Goal: Task Accomplishment & Management: Complete application form

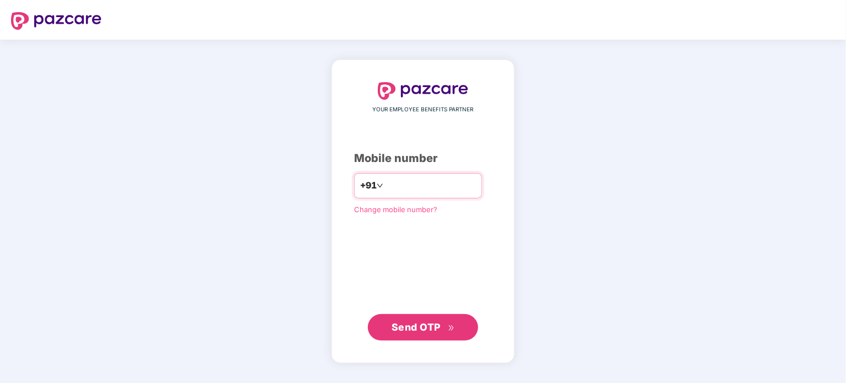
type input "**********"
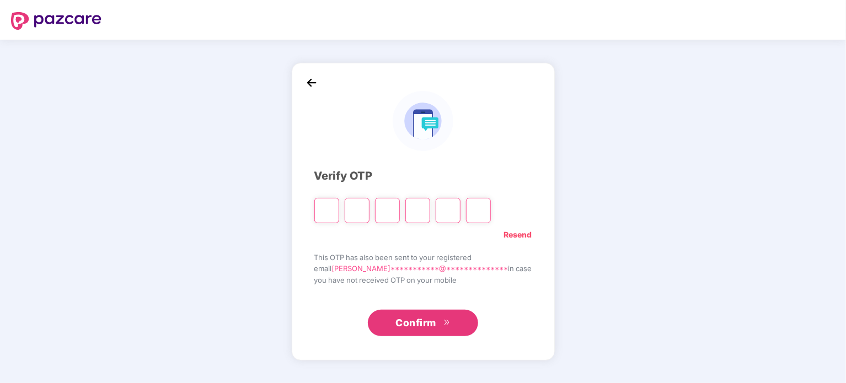
type input "*"
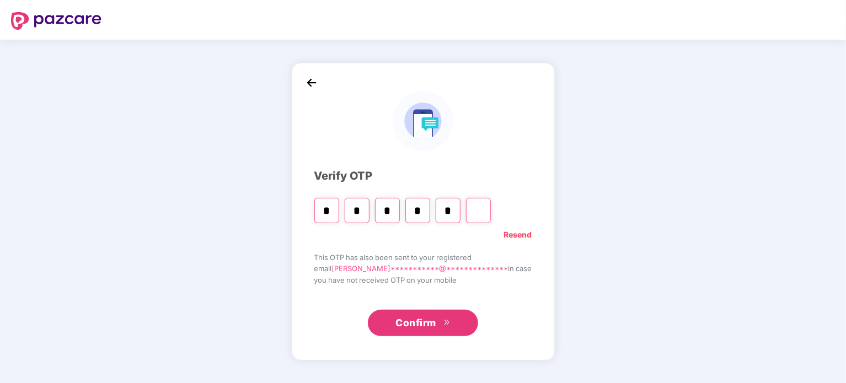
type input "*"
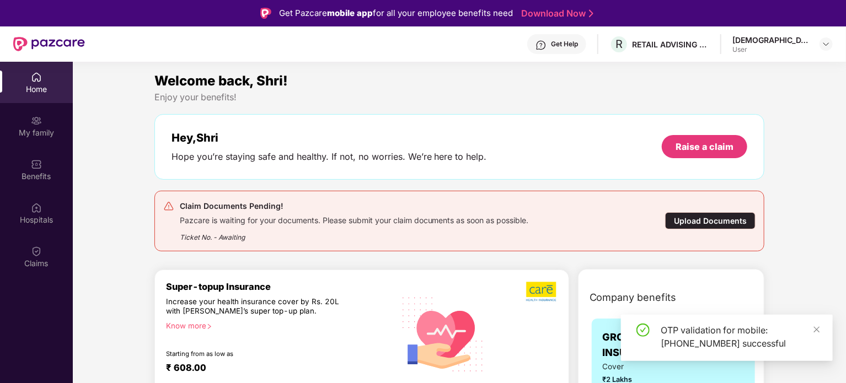
click at [743, 220] on div "Upload Documents" at bounding box center [710, 220] width 90 height 17
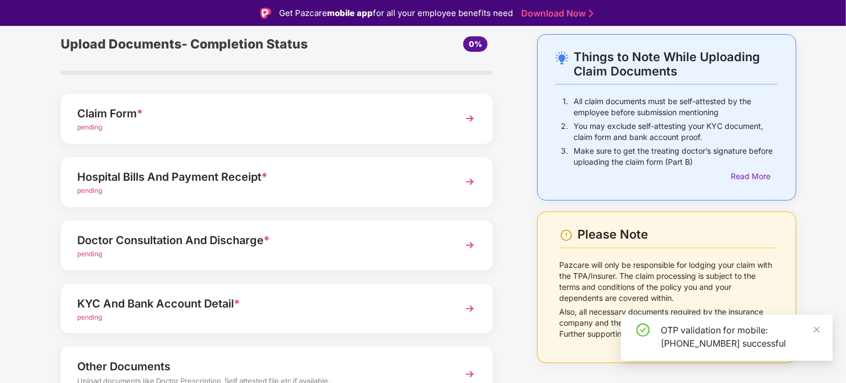
scroll to position [104, 0]
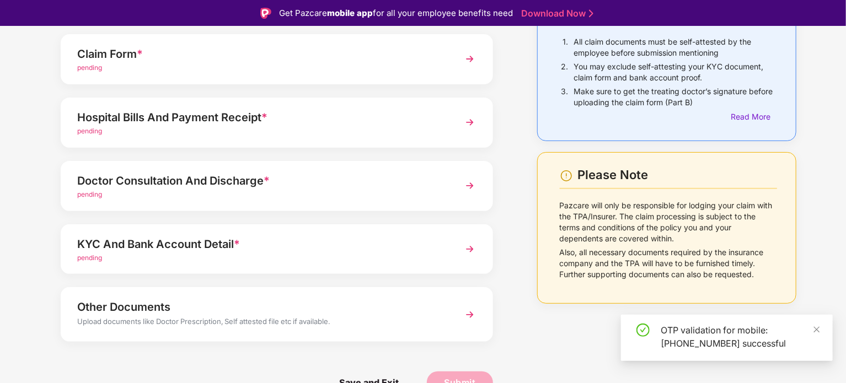
click at [333, 247] on div "KYC And Bank Account Detail *" at bounding box center [260, 245] width 366 height 18
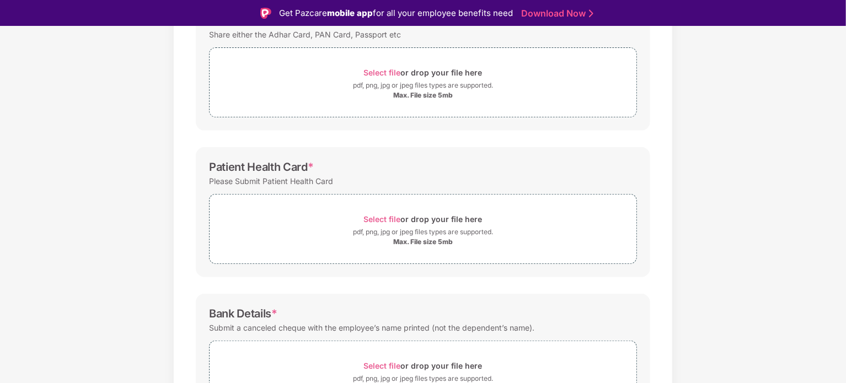
scroll to position [269, 0]
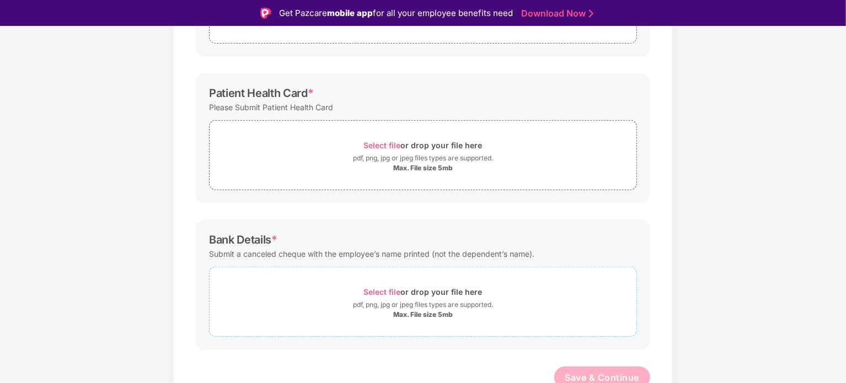
click at [454, 291] on div "Select file or drop your file here" at bounding box center [423, 292] width 119 height 15
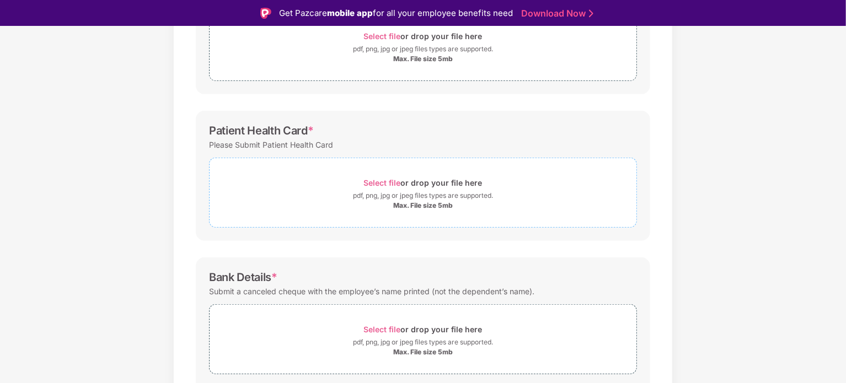
scroll to position [217, 0]
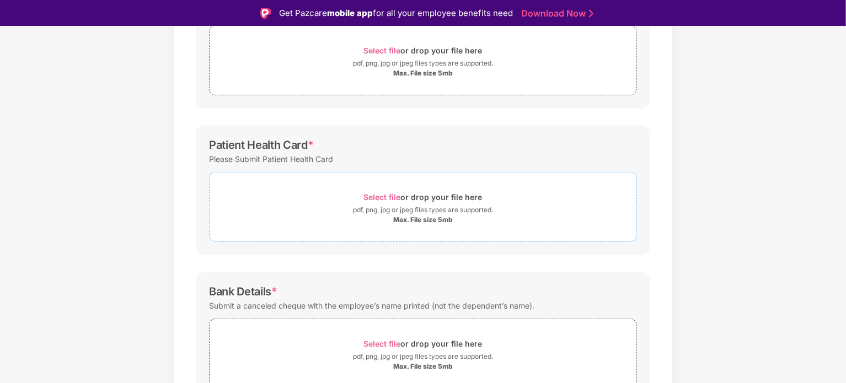
click at [434, 210] on div "pdf, png, jpg or jpeg files types are supported." at bounding box center [423, 210] width 140 height 11
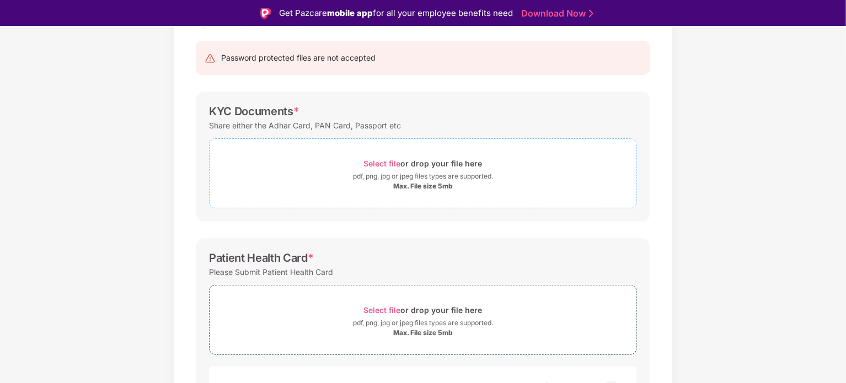
scroll to position [0, 0]
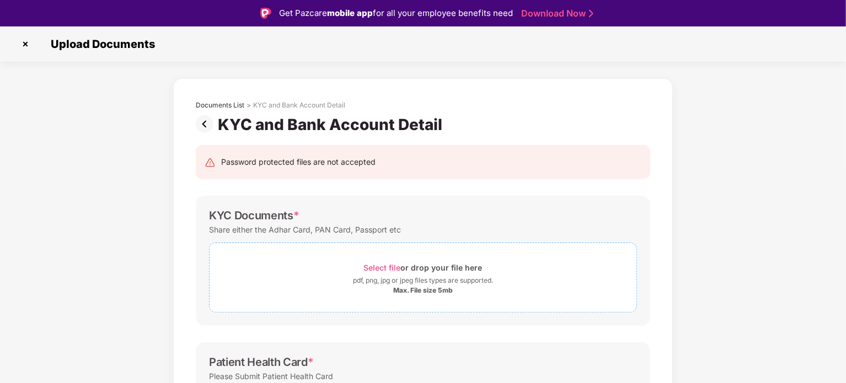
click at [473, 278] on div "pdf, png, jpg or jpeg files types are supported." at bounding box center [423, 280] width 140 height 11
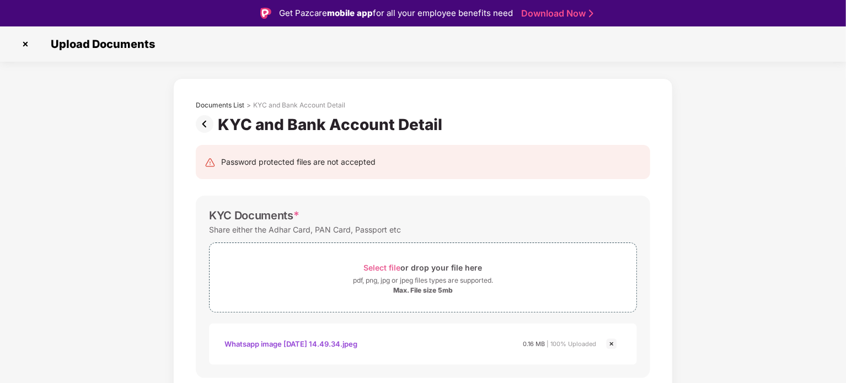
click at [270, 166] on div "Password protected files are not accepted" at bounding box center [298, 162] width 154 height 12
drag, startPoint x: 270, startPoint y: 166, endPoint x: 372, endPoint y: 166, distance: 102.1
click at [372, 166] on div "Password protected files are not accepted" at bounding box center [298, 162] width 154 height 12
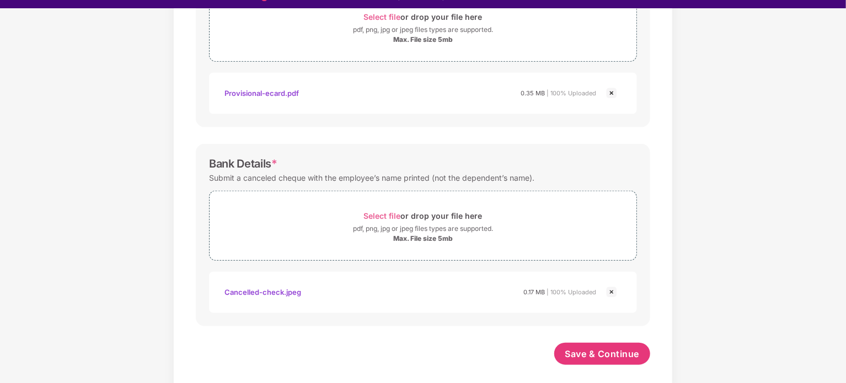
scroll to position [26, 0]
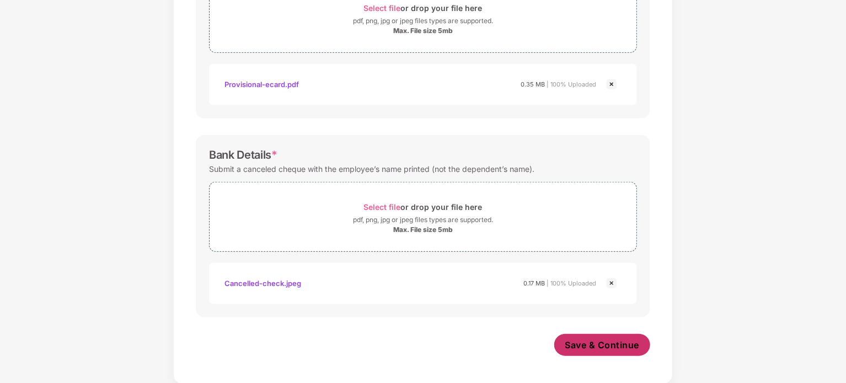
click at [591, 343] on span "Save & Continue" at bounding box center [603, 345] width 74 height 12
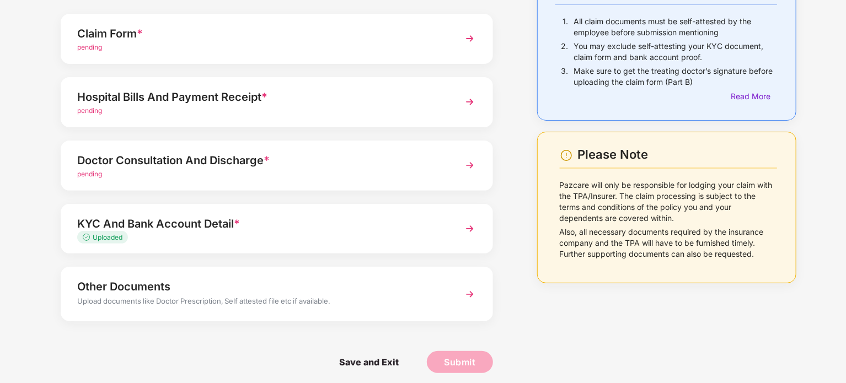
scroll to position [104, 0]
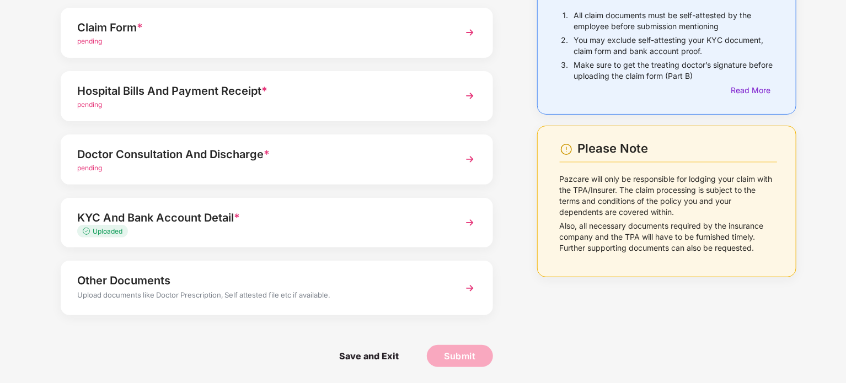
click at [328, 163] on div "pending" at bounding box center [260, 168] width 366 height 10
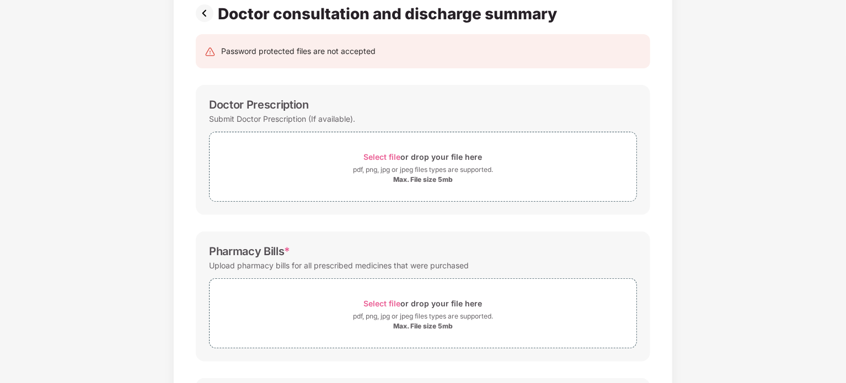
scroll to position [65, 0]
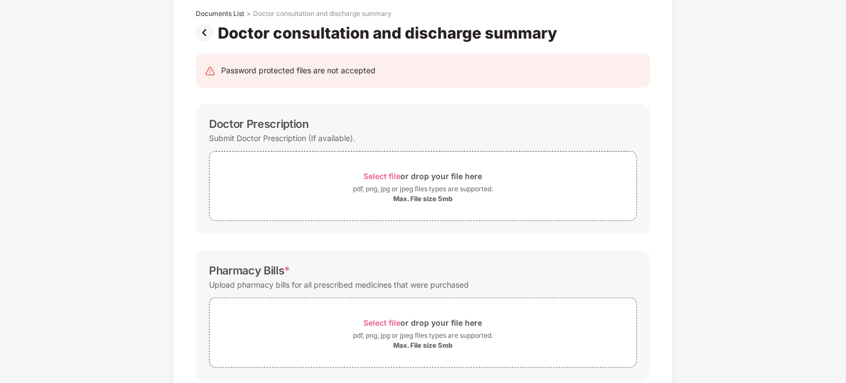
click at [291, 140] on div "Submit Doctor Prescription (If available)." at bounding box center [282, 138] width 146 height 15
drag, startPoint x: 291, startPoint y: 140, endPoint x: 219, endPoint y: 134, distance: 72.0
click at [219, 134] on div "Submit Doctor Prescription (If available)." at bounding box center [282, 138] width 146 height 15
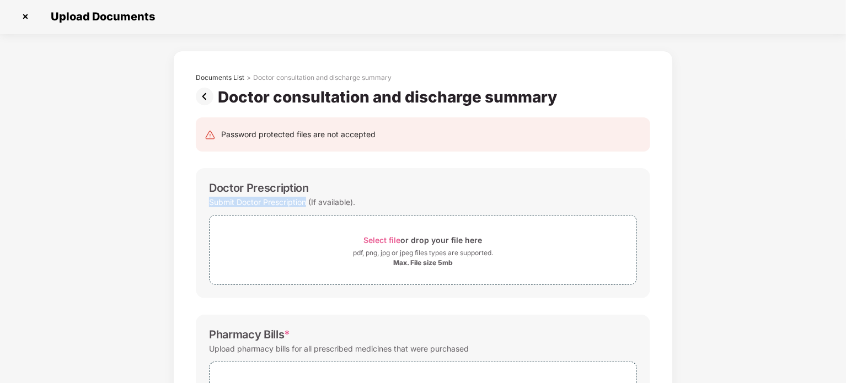
scroll to position [0, 0]
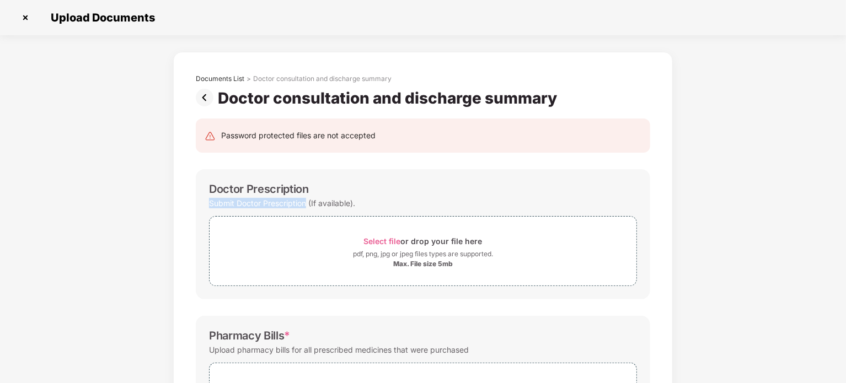
click at [203, 99] on img at bounding box center [207, 98] width 22 height 18
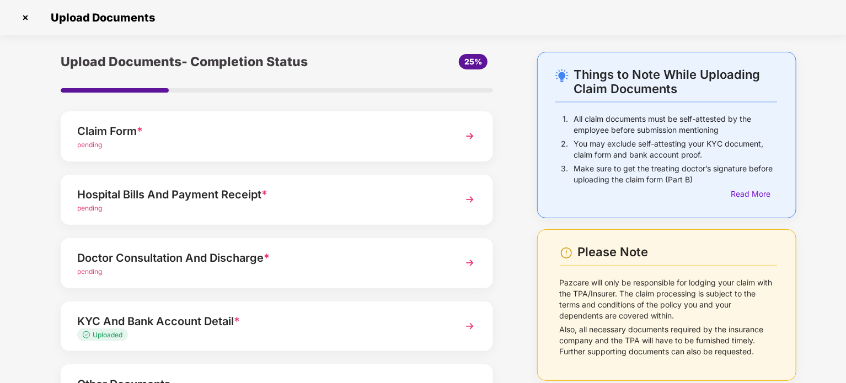
click at [269, 205] on div "pending" at bounding box center [260, 209] width 366 height 10
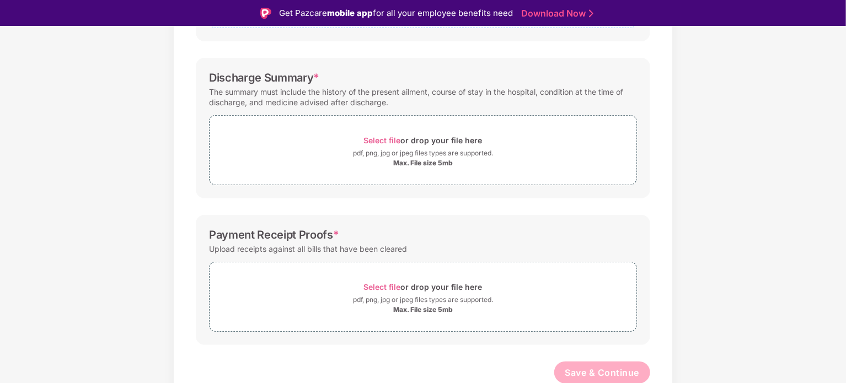
scroll to position [286, 0]
click at [426, 147] on div "pdf, png, jpg or jpeg files types are supported." at bounding box center [423, 152] width 140 height 11
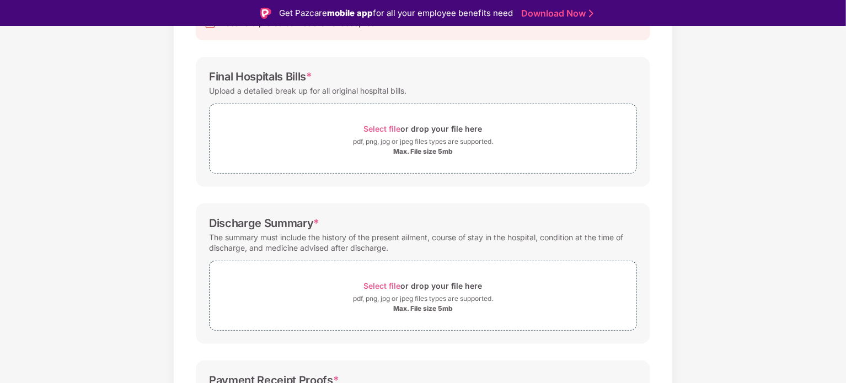
scroll to position [120, 0]
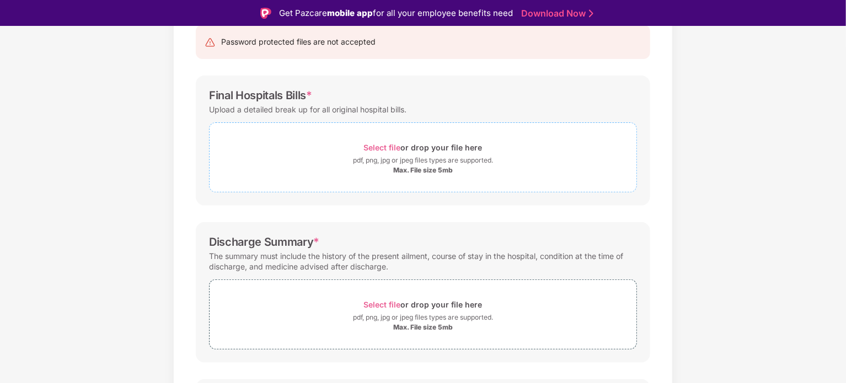
click at [409, 162] on div "pdf, png, jpg or jpeg files types are supported." at bounding box center [423, 160] width 140 height 11
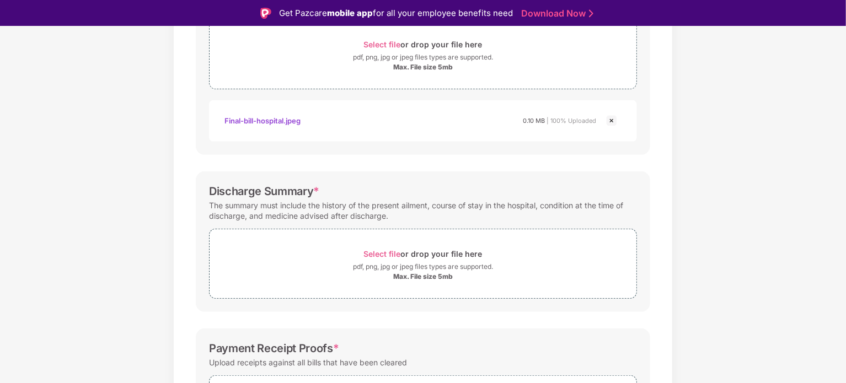
scroll to position [231, 0]
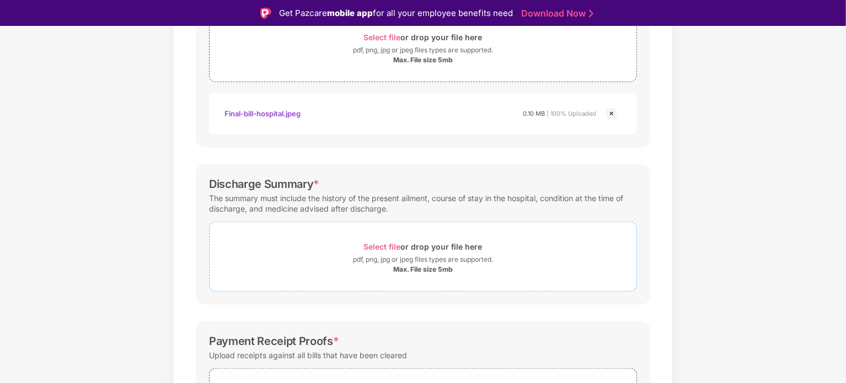
click at [419, 254] on div "pdf, png, jpg or jpeg files types are supported." at bounding box center [423, 259] width 140 height 11
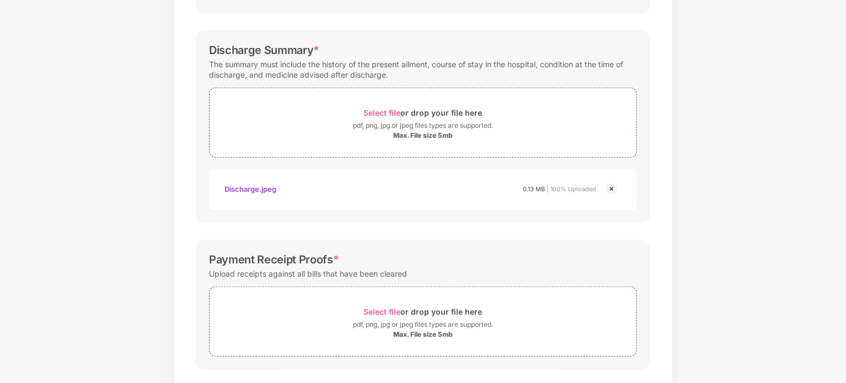
scroll to position [391, 0]
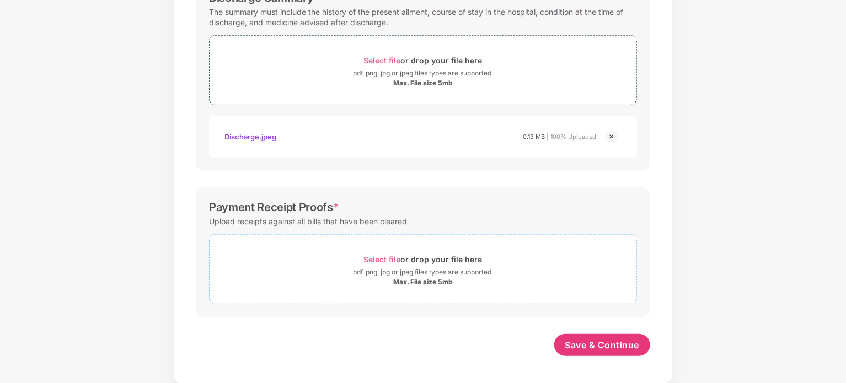
click at [443, 258] on div "Select file or drop your file here" at bounding box center [423, 259] width 119 height 15
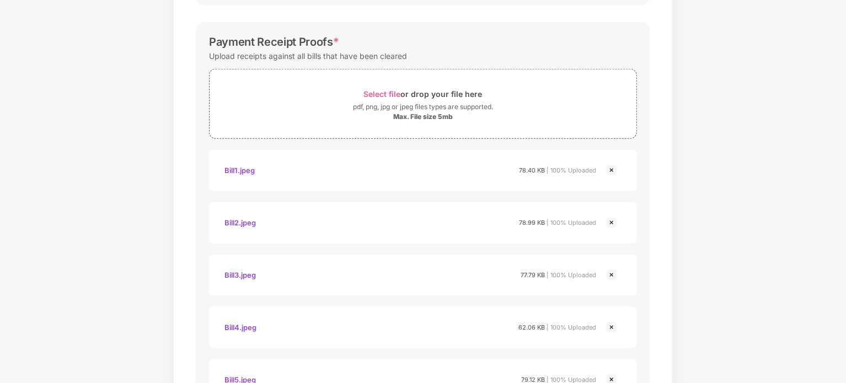
scroll to position [705, 0]
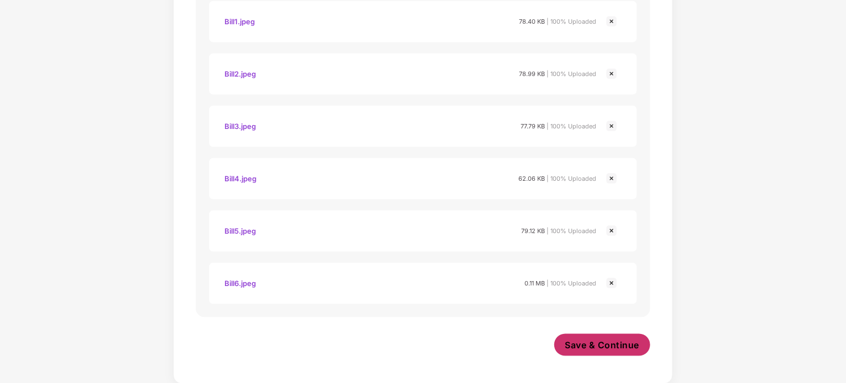
click at [594, 337] on button "Save & Continue" at bounding box center [603, 345] width 97 height 22
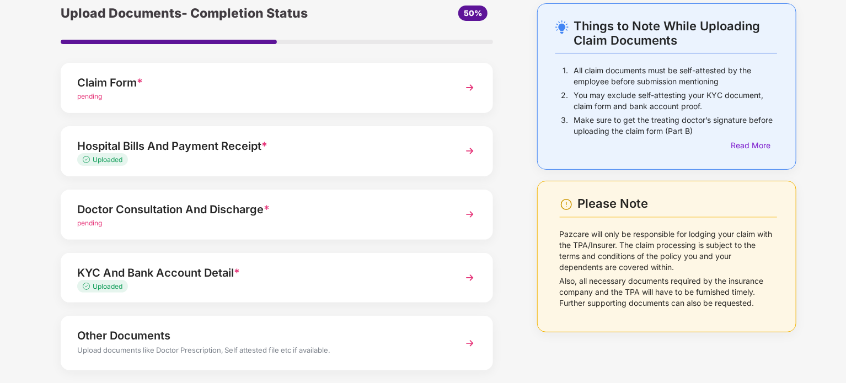
scroll to position [0, 0]
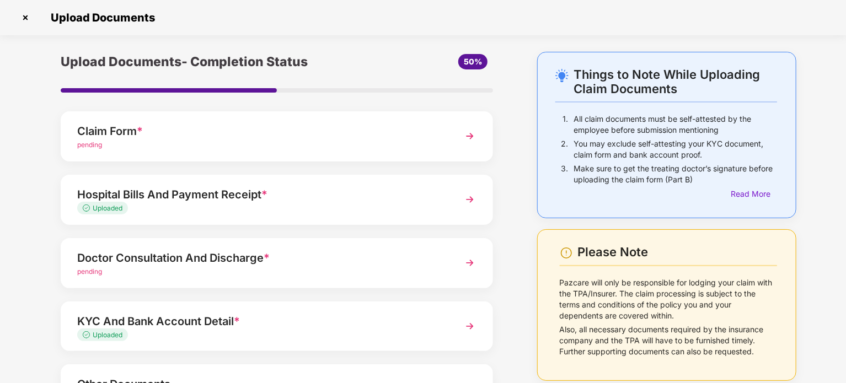
click at [271, 269] on div "pending" at bounding box center [260, 272] width 366 height 10
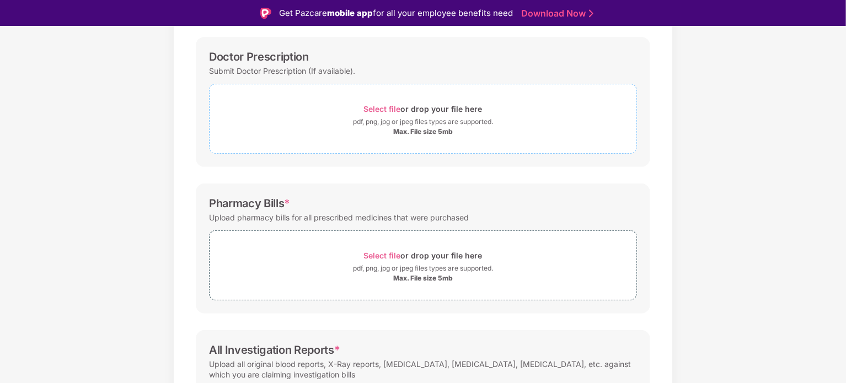
scroll to position [221, 0]
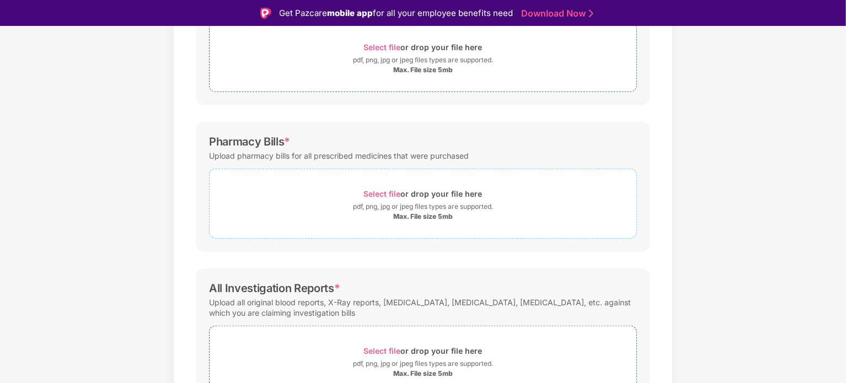
click at [425, 198] on div "Select file or drop your file here" at bounding box center [423, 193] width 119 height 15
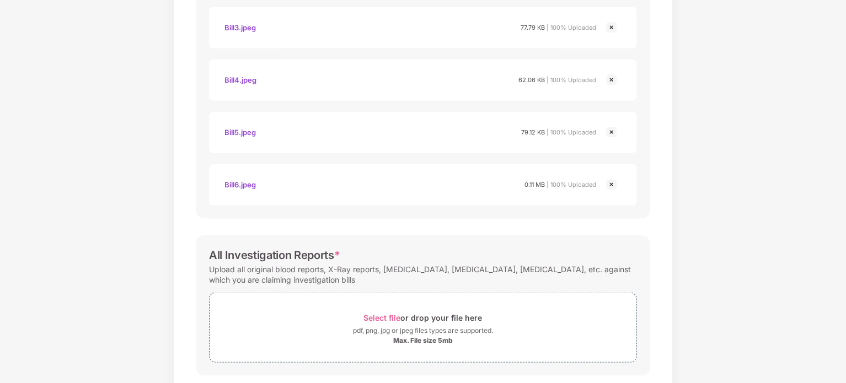
scroll to position [600, 0]
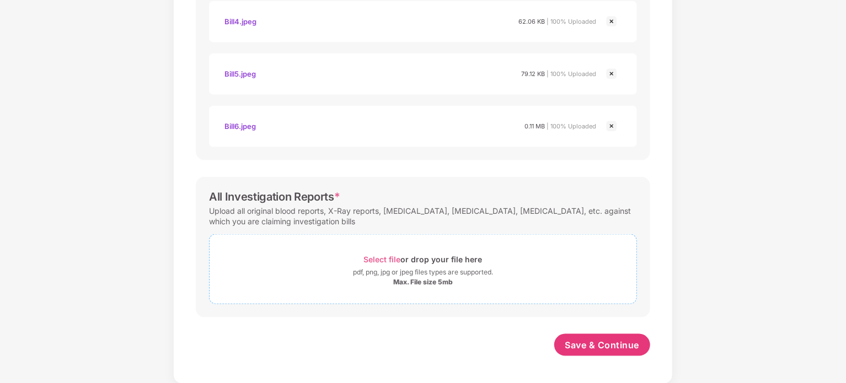
click at [417, 257] on div "Select file or drop your file here" at bounding box center [423, 259] width 119 height 15
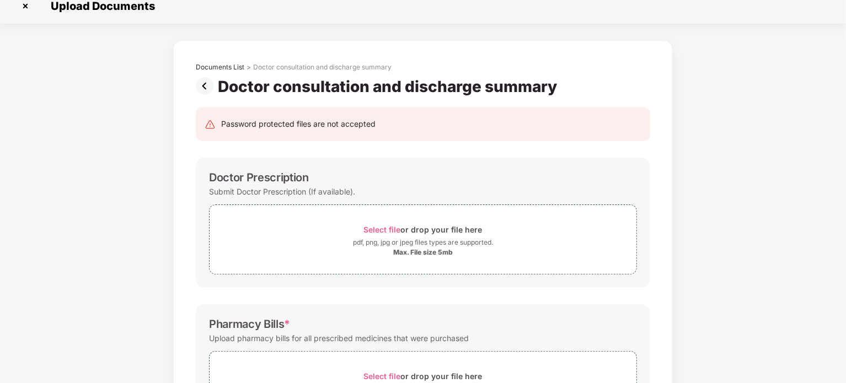
scroll to position [0, 0]
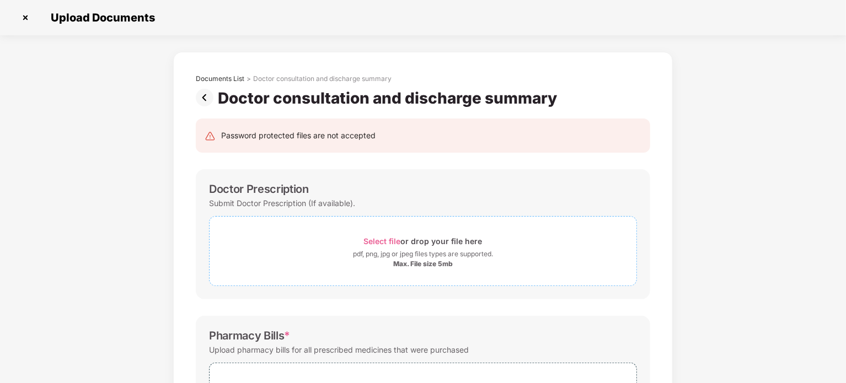
click at [410, 242] on div "Select file or drop your file here" at bounding box center [423, 241] width 119 height 15
click at [234, 194] on div "Doctor Prescription" at bounding box center [259, 189] width 100 height 13
drag, startPoint x: 234, startPoint y: 194, endPoint x: 265, endPoint y: 193, distance: 30.9
click at [265, 193] on div "Doctor Prescription" at bounding box center [259, 189] width 100 height 13
copy div "Doctor Prescription"
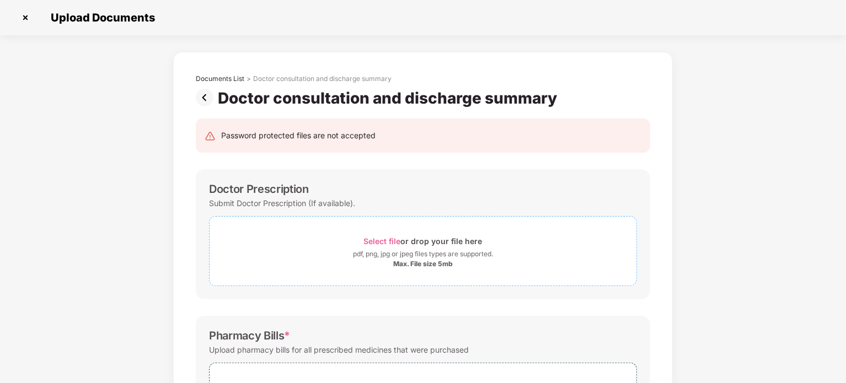
click at [403, 252] on div "pdf, png, jpg or jpeg files types are supported." at bounding box center [423, 254] width 140 height 11
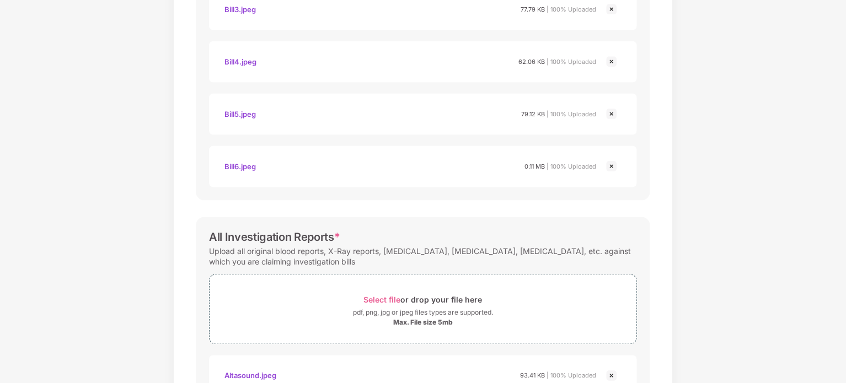
scroll to position [915, 0]
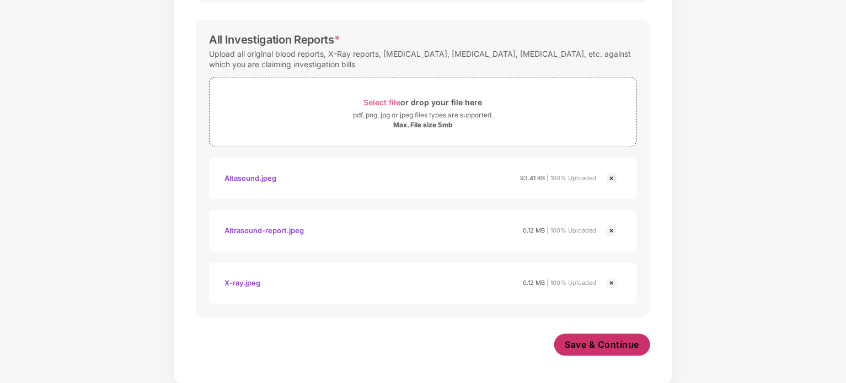
click at [593, 344] on span "Save & Continue" at bounding box center [603, 345] width 74 height 12
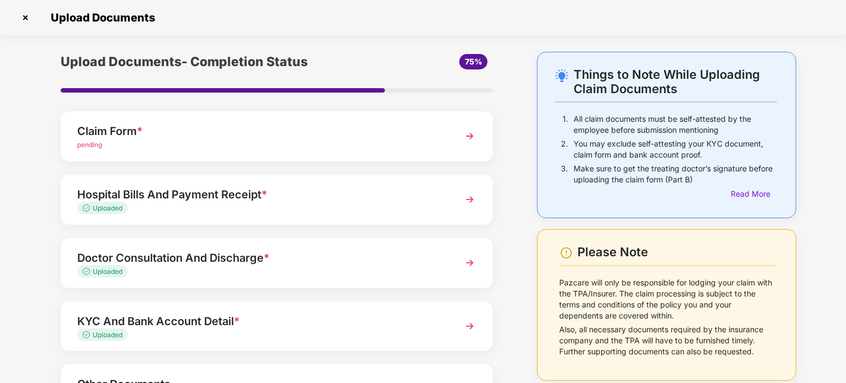
click at [267, 144] on div "pending" at bounding box center [260, 145] width 366 height 10
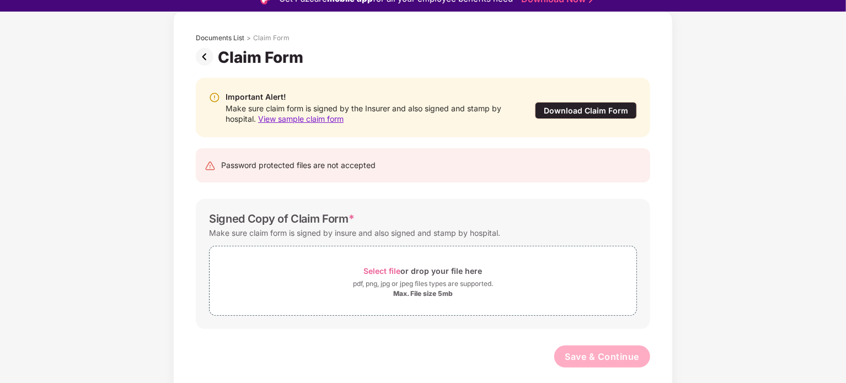
scroll to position [26, 0]
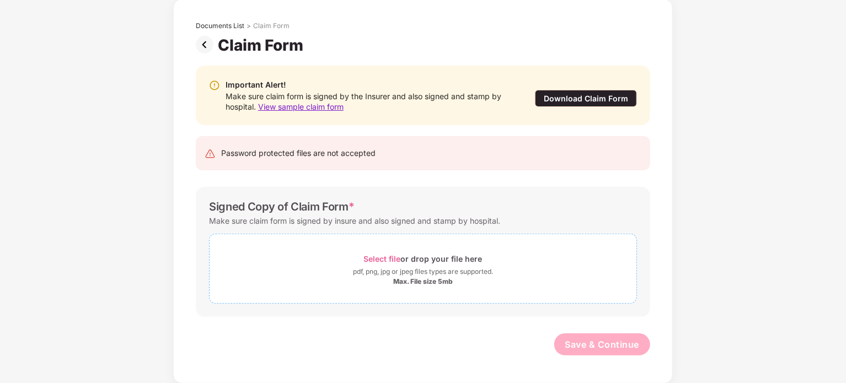
click at [472, 267] on div "pdf, png, jpg or jpeg files types are supported." at bounding box center [423, 272] width 140 height 11
click at [436, 278] on div "Max. File size 5mb" at bounding box center [423, 282] width 60 height 9
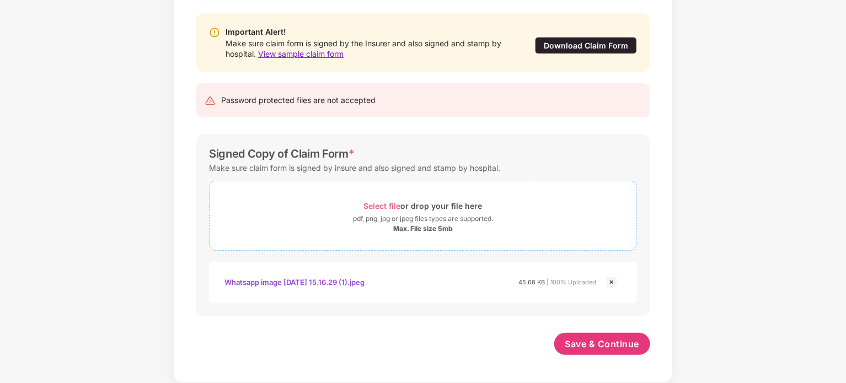
scroll to position [105, 0]
click at [425, 211] on div "Select file or drop your file here" at bounding box center [423, 206] width 119 height 15
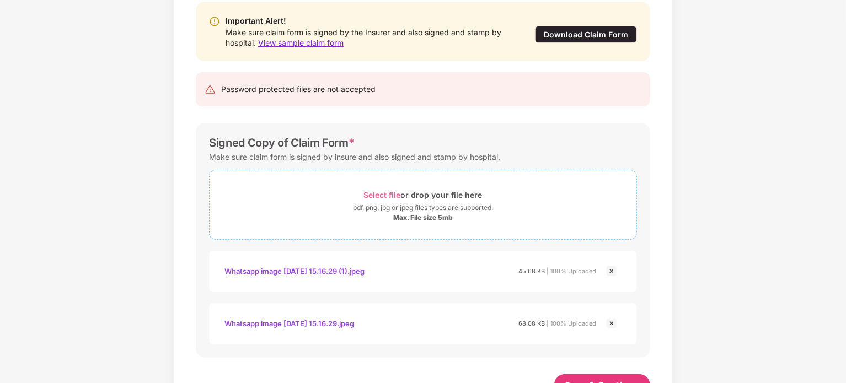
click at [418, 196] on div "Select file or drop your file here" at bounding box center [423, 195] width 119 height 15
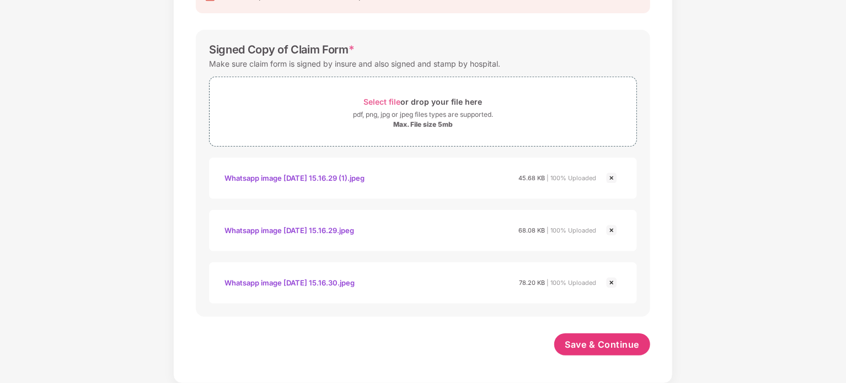
scroll to position [210, 0]
click at [388, 115] on div "pdf, png, jpg or jpeg files types are supported." at bounding box center [423, 115] width 140 height 11
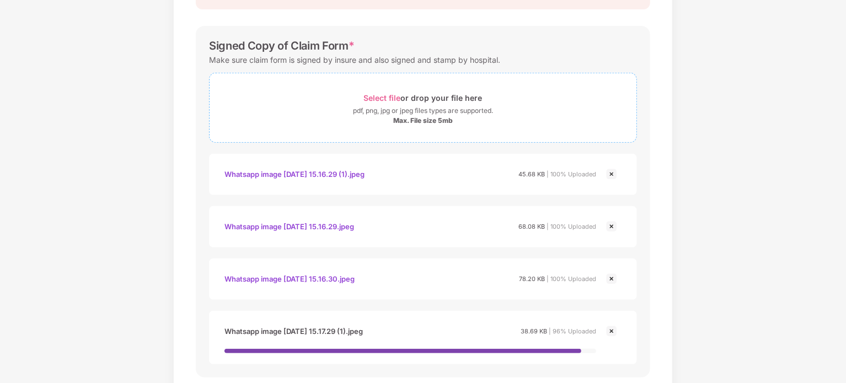
click at [408, 109] on div "pdf, png, jpg or jpeg files types are supported." at bounding box center [423, 110] width 140 height 11
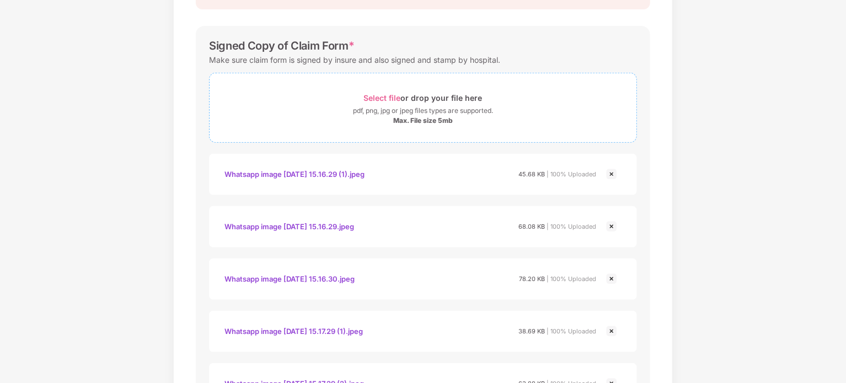
click at [406, 109] on div "pdf, png, jpg or jpeg files types are supported." at bounding box center [423, 110] width 140 height 11
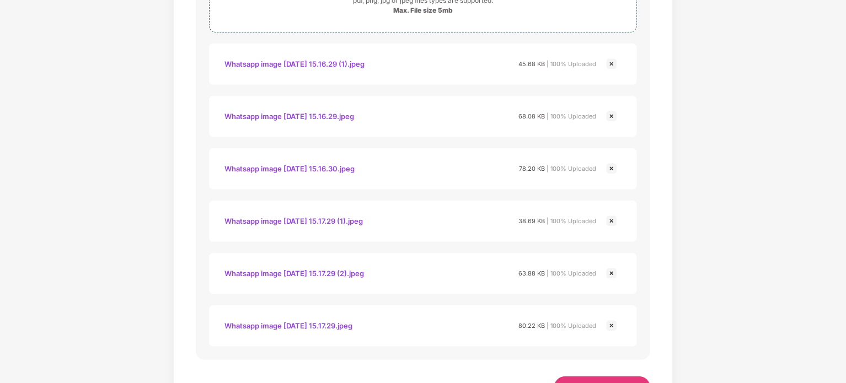
scroll to position [269, 0]
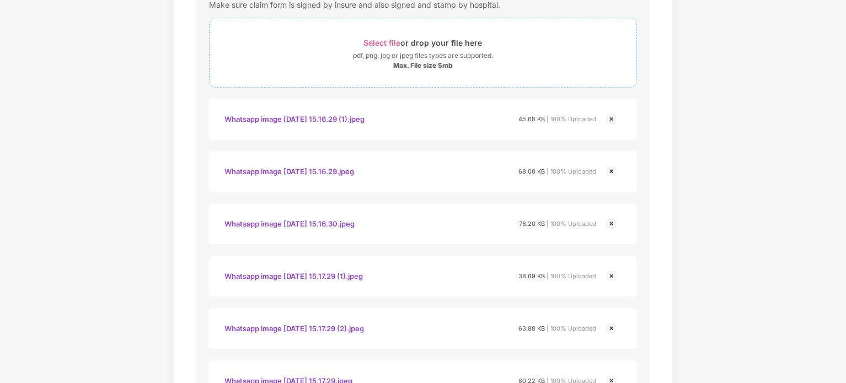
click at [433, 51] on div "pdf, png, jpg or jpeg files types are supported." at bounding box center [423, 55] width 140 height 11
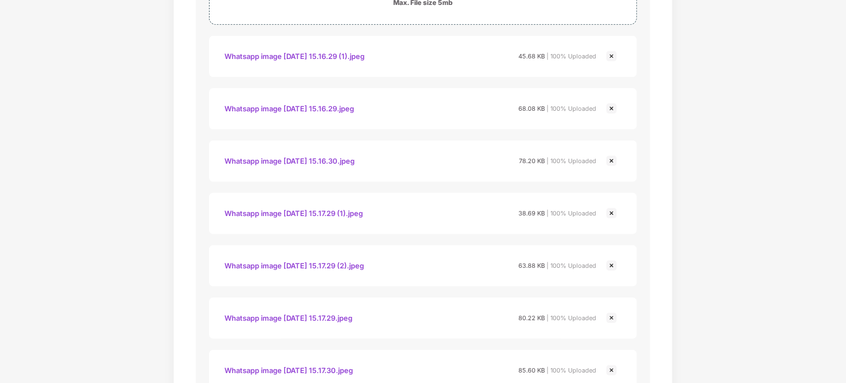
scroll to position [419, 0]
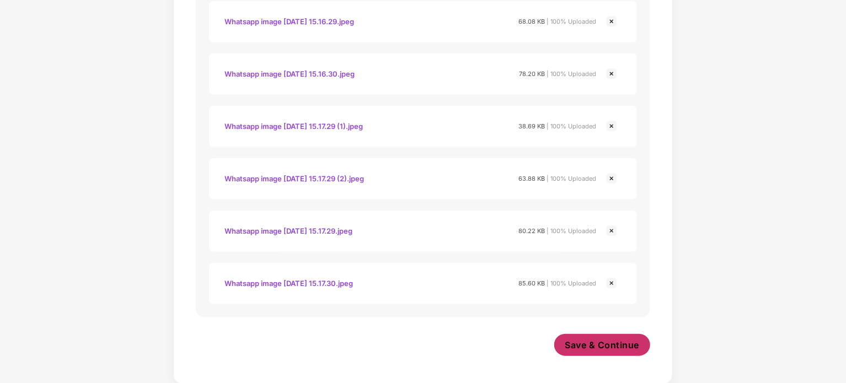
click at [599, 343] on span "Save & Continue" at bounding box center [603, 345] width 74 height 12
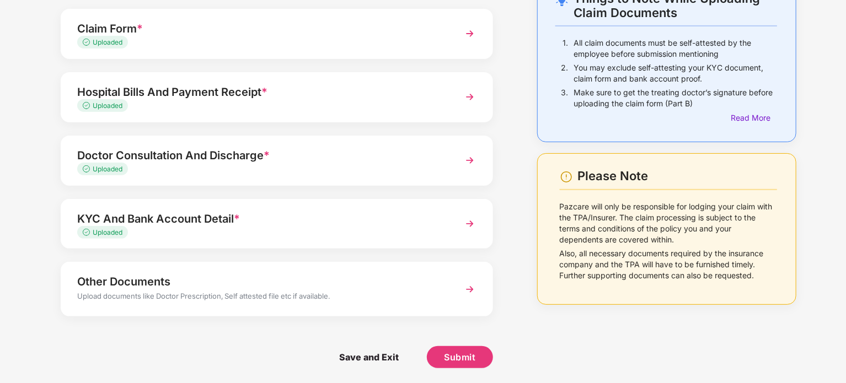
scroll to position [77, 0]
click at [466, 354] on span "Submit" at bounding box center [459, 356] width 31 height 12
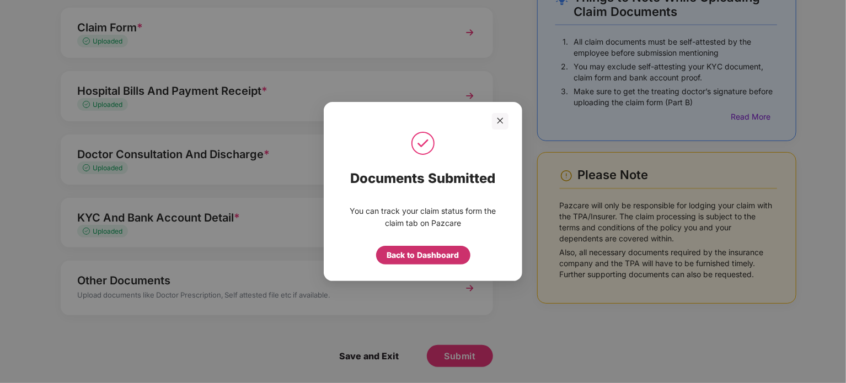
click at [438, 258] on div "Back to Dashboard" at bounding box center [423, 255] width 72 height 12
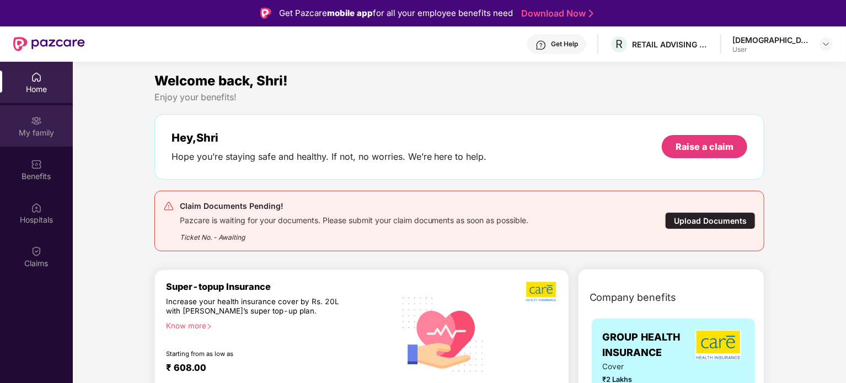
click at [22, 137] on div "My family" at bounding box center [36, 132] width 73 height 11
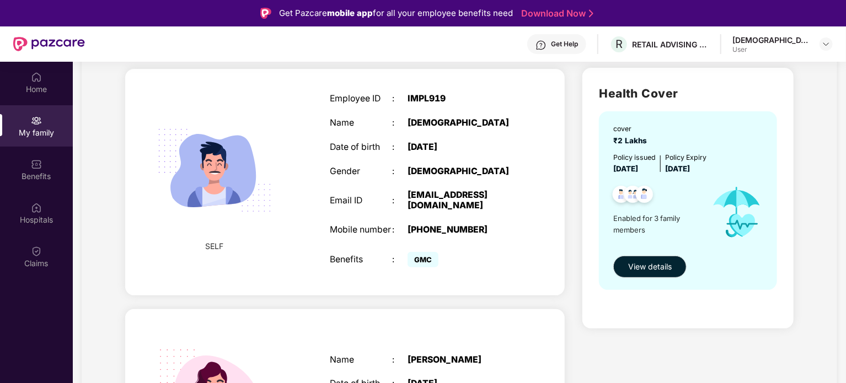
scroll to position [55, 0]
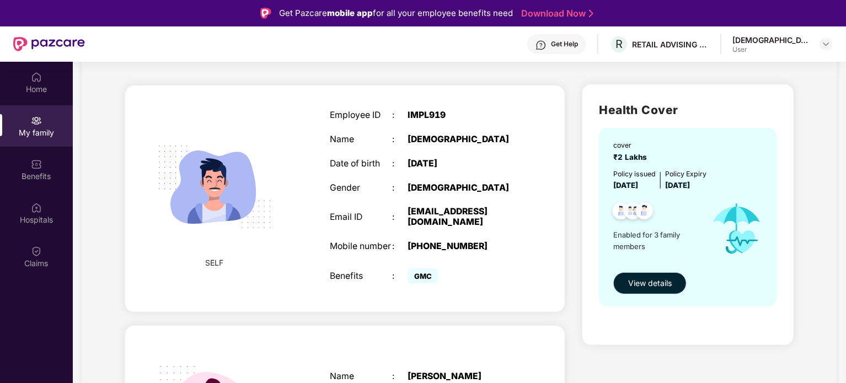
click at [646, 286] on span "View details" at bounding box center [650, 284] width 44 height 12
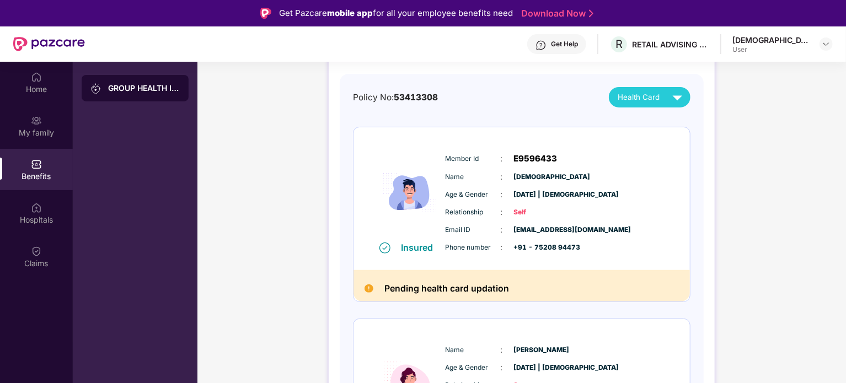
scroll to position [110, 0]
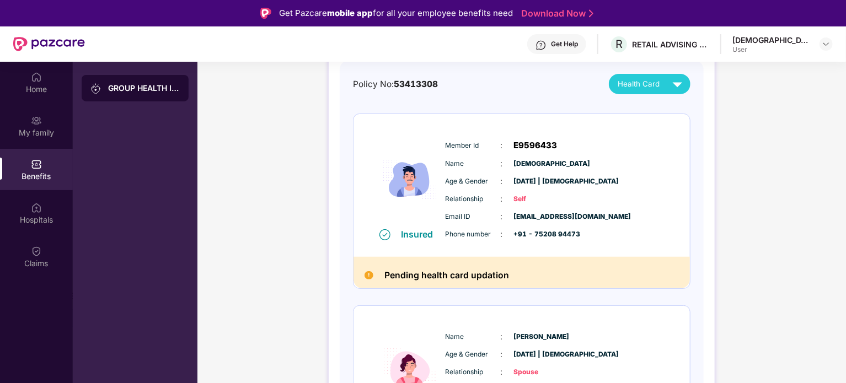
click at [651, 90] on span "Health Card" at bounding box center [639, 84] width 42 height 12
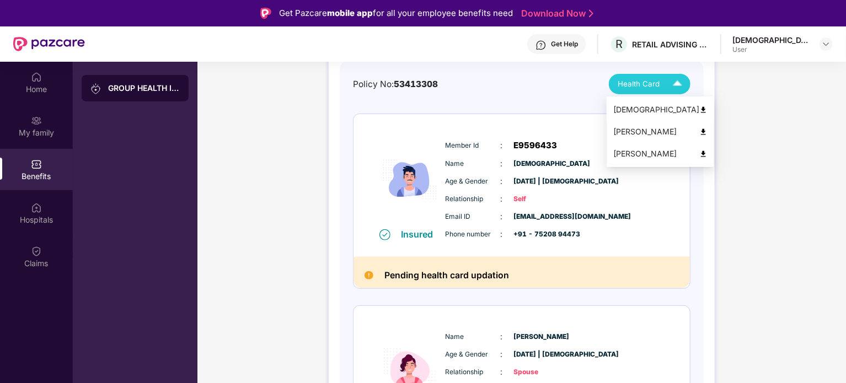
click at [638, 108] on div "[DEMOGRAPHIC_DATA]" at bounding box center [661, 110] width 94 height 12
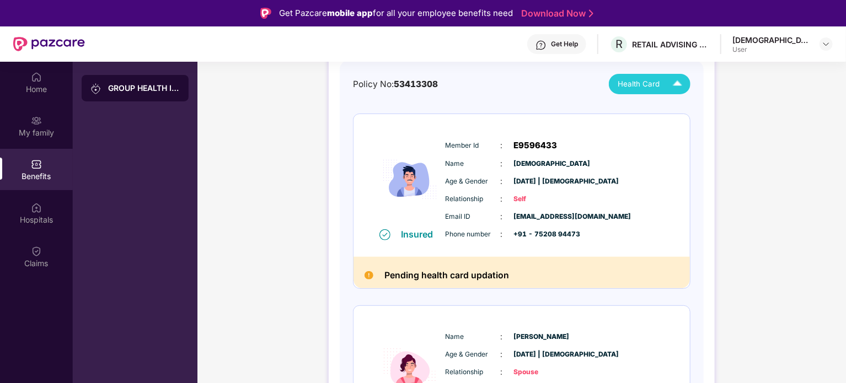
click at [516, 200] on span "Self" at bounding box center [541, 199] width 55 height 10
click at [680, 84] on img at bounding box center [677, 83] width 19 height 19
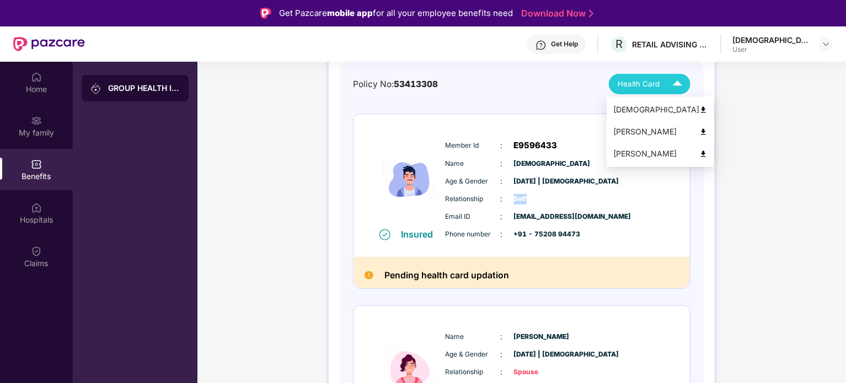
click at [641, 132] on div "[PERSON_NAME]" at bounding box center [661, 132] width 94 height 12
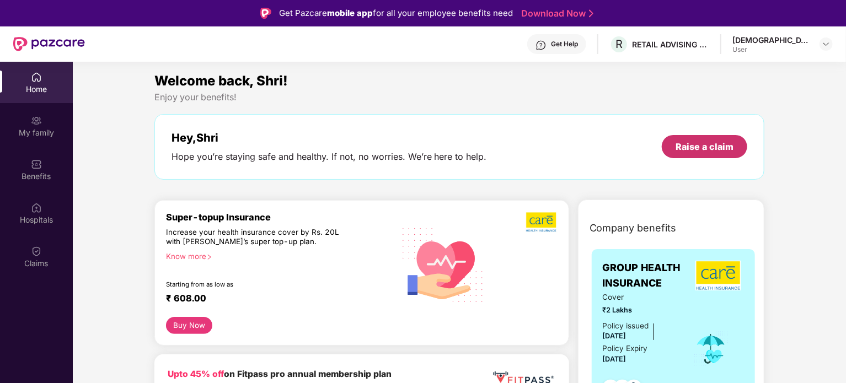
click at [706, 152] on div "Raise a claim" at bounding box center [705, 147] width 58 height 12
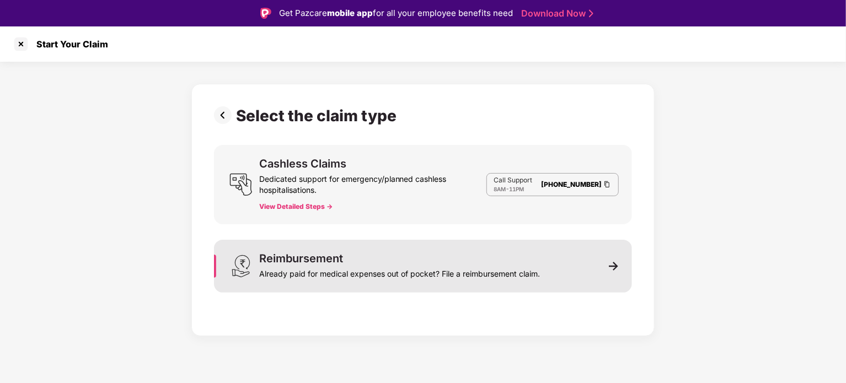
click at [371, 263] on div "Reimbursement Already paid for medical expenses out of pocket? File a reimburse…" at bounding box center [399, 266] width 281 height 26
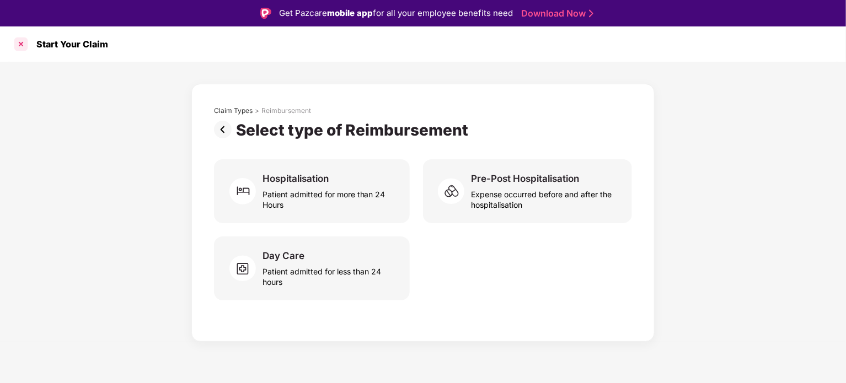
click at [25, 46] on div at bounding box center [21, 44] width 18 height 18
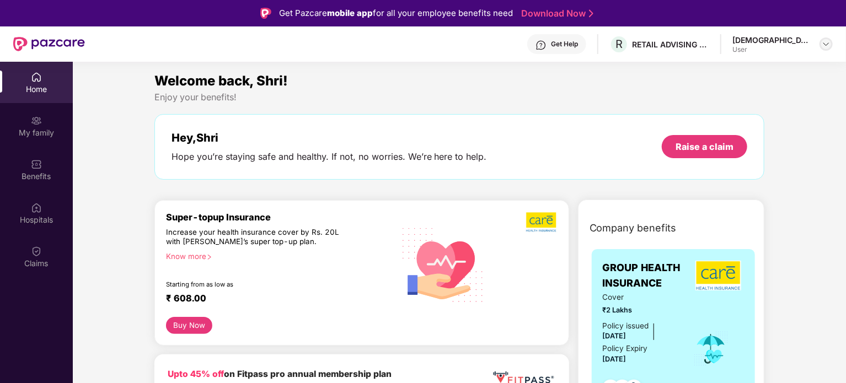
click at [822, 45] on img at bounding box center [826, 44] width 9 height 9
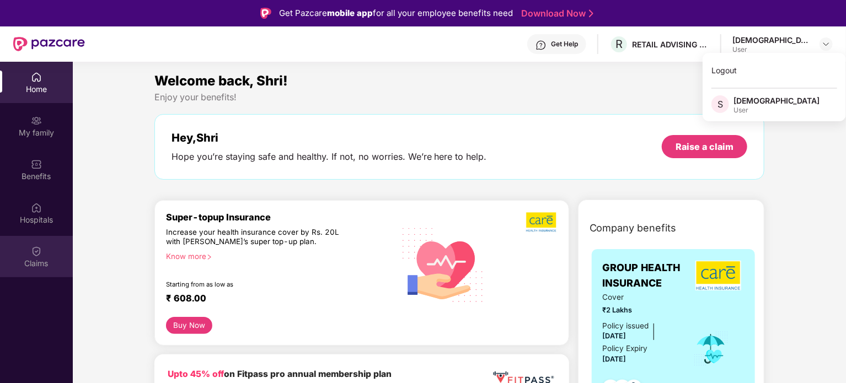
click at [34, 254] on img at bounding box center [36, 251] width 11 height 11
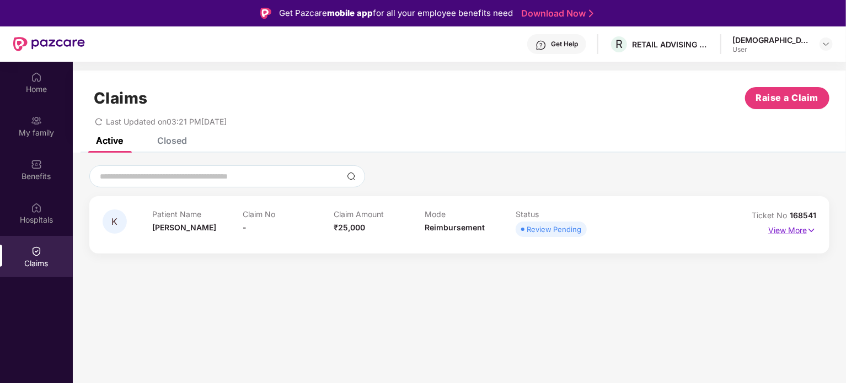
click at [817, 232] on img at bounding box center [811, 231] width 9 height 12
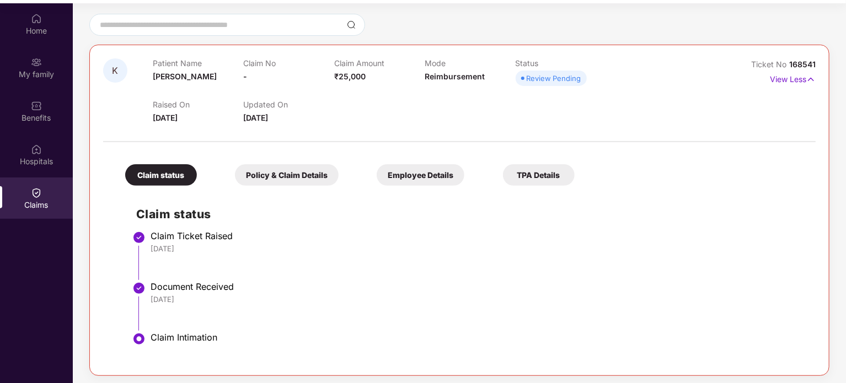
scroll to position [62, 0]
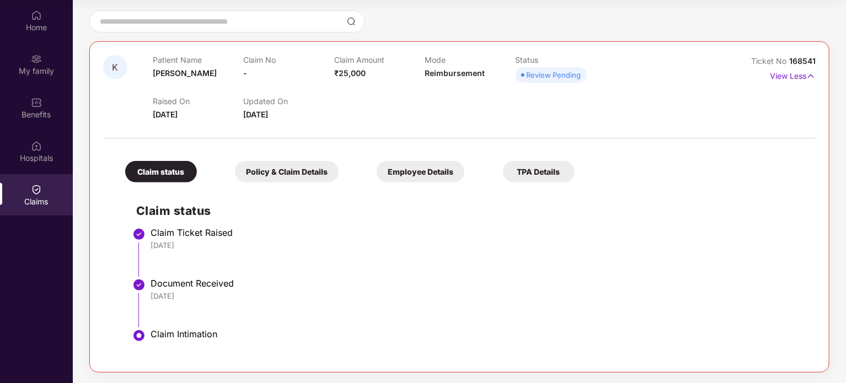
click at [317, 172] on div "Policy & Claim Details" at bounding box center [287, 172] width 104 height 22
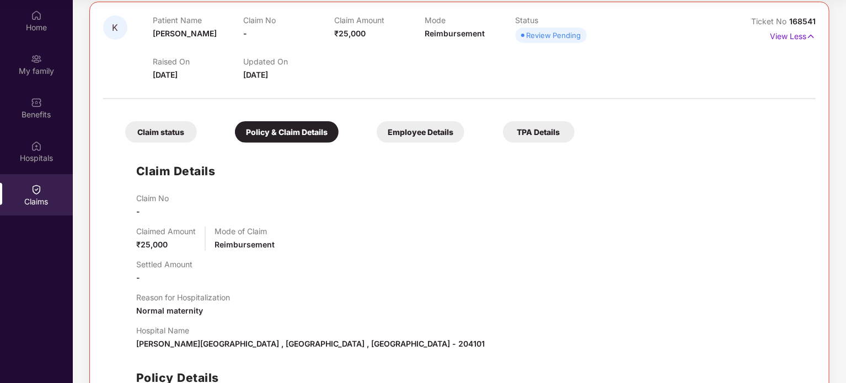
scroll to position [75, 0]
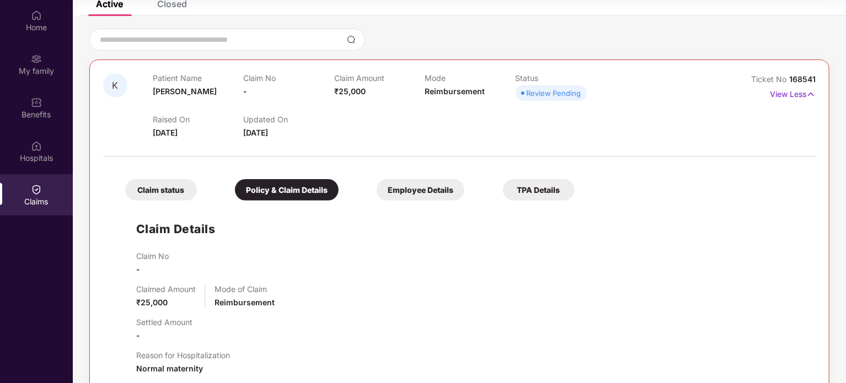
click at [425, 194] on div "Employee Details" at bounding box center [421, 190] width 88 height 22
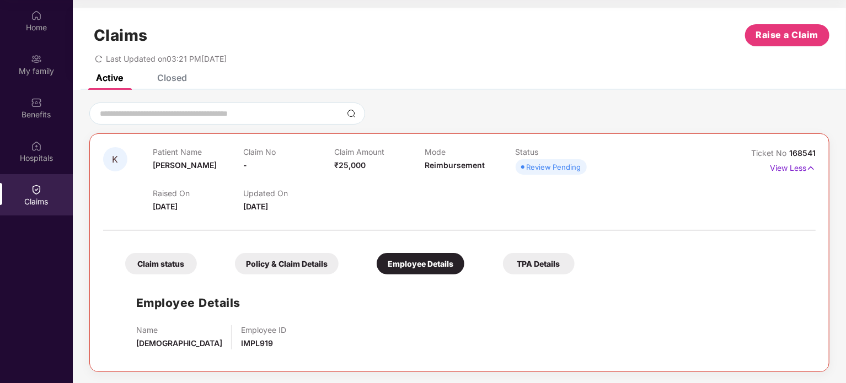
scroll to position [0, 0]
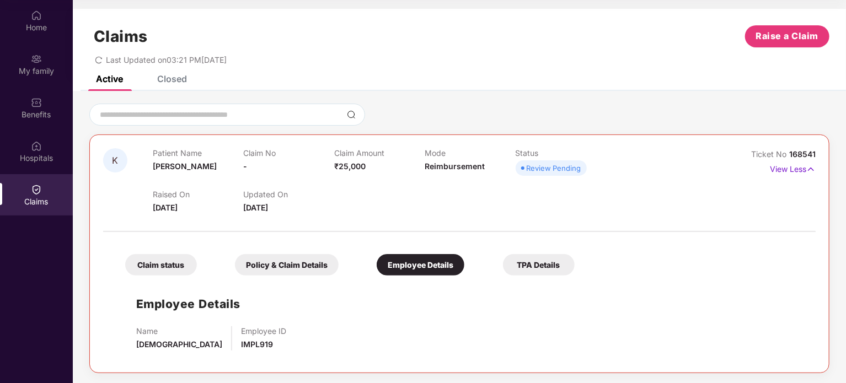
click at [539, 264] on div "TPA Details" at bounding box center [539, 265] width 72 height 22
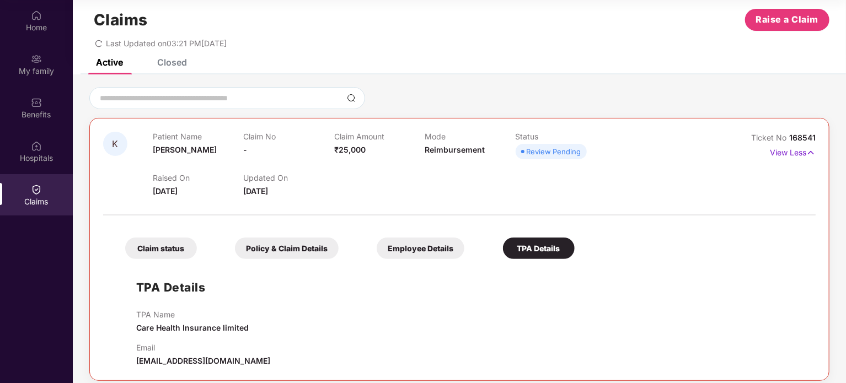
scroll to position [25, 0]
